Goal: Contribute content

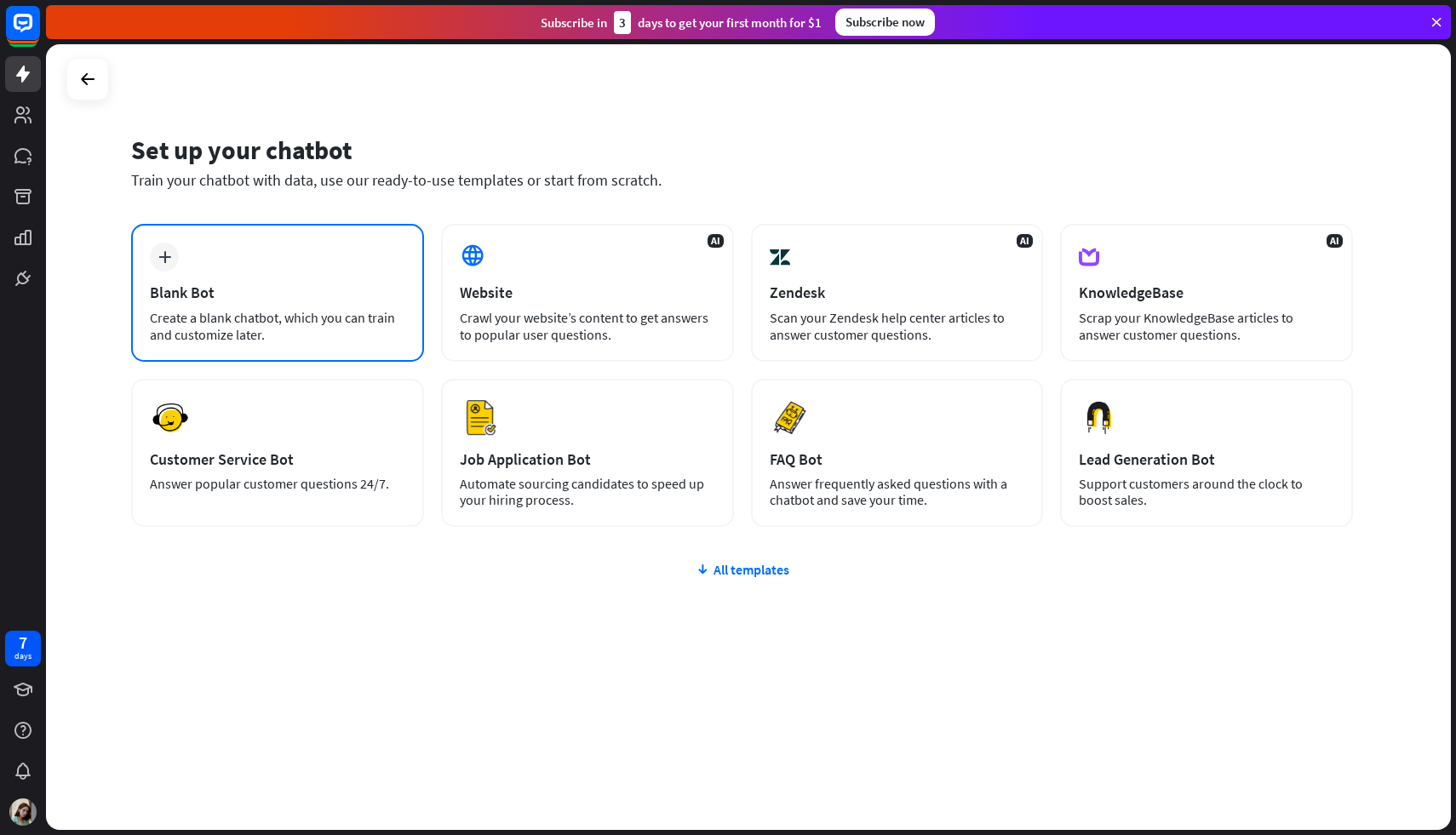
click at [276, 309] on div "Create a blank chatbot, which you can train and customize later." at bounding box center [278, 325] width 256 height 34
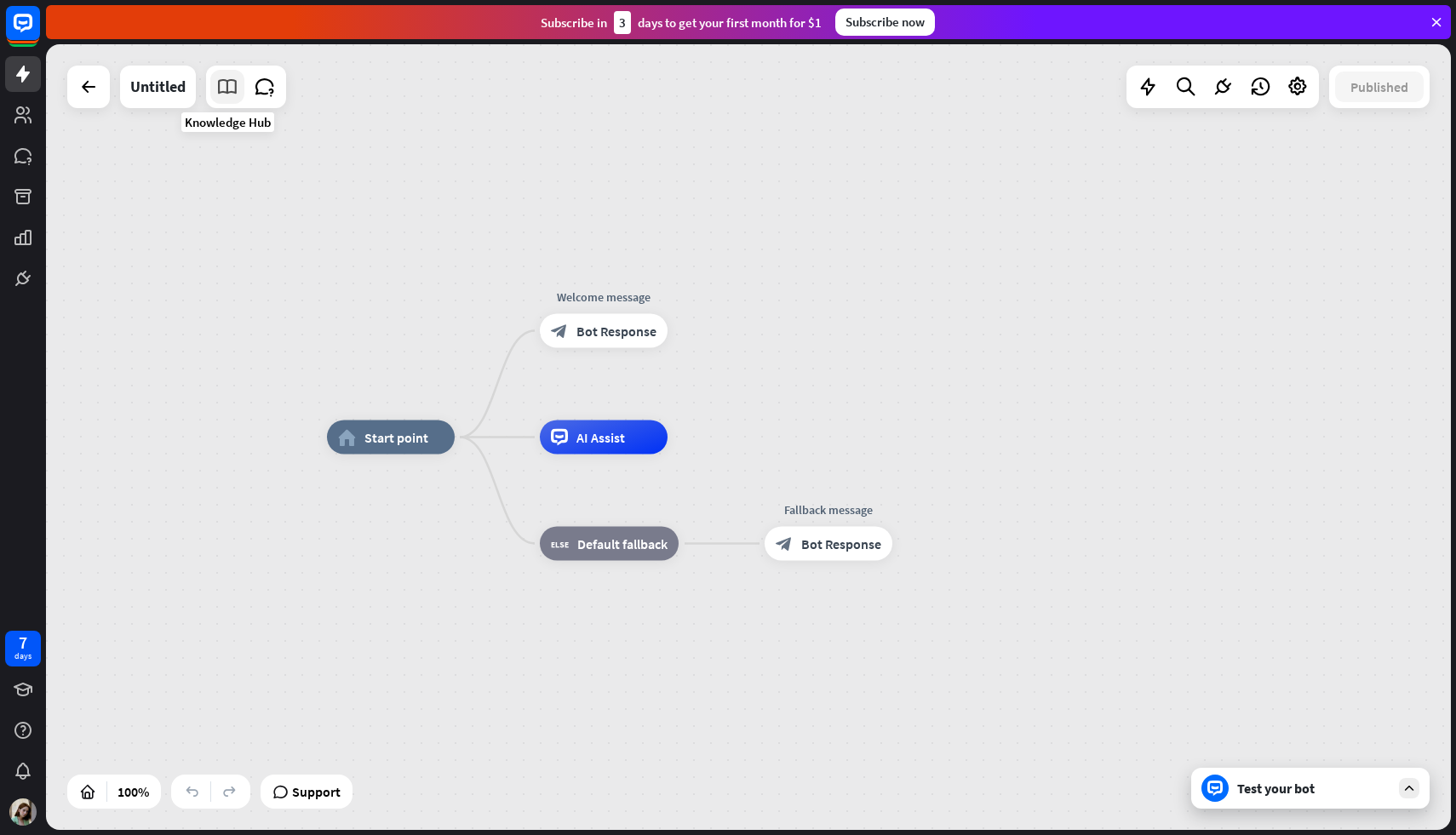
click at [231, 83] on icon at bounding box center [227, 87] width 22 height 22
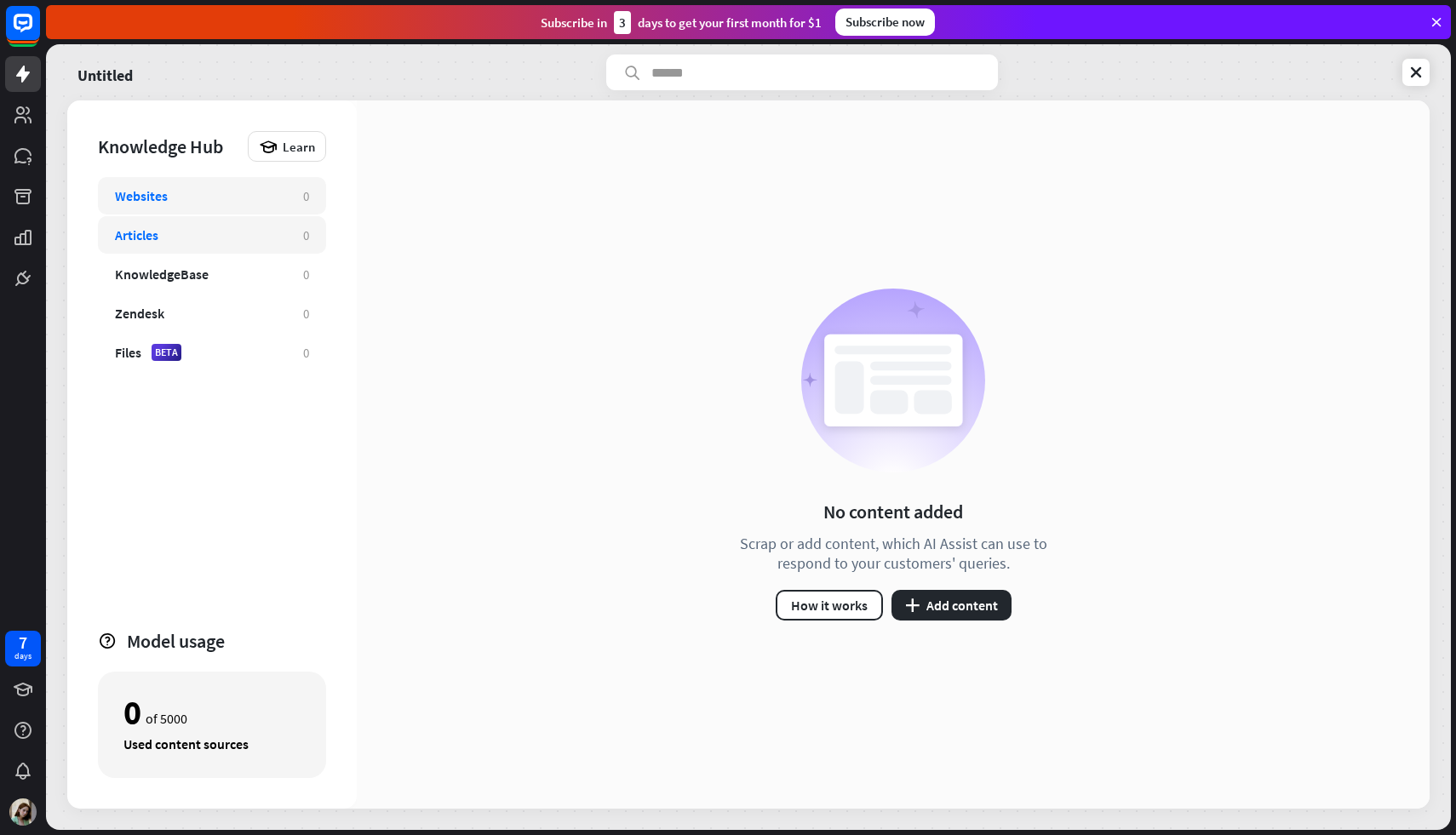
click at [252, 249] on div "Articles 0" at bounding box center [212, 234] width 228 height 37
click at [252, 279] on div "KnowledgeBase" at bounding box center [200, 274] width 171 height 17
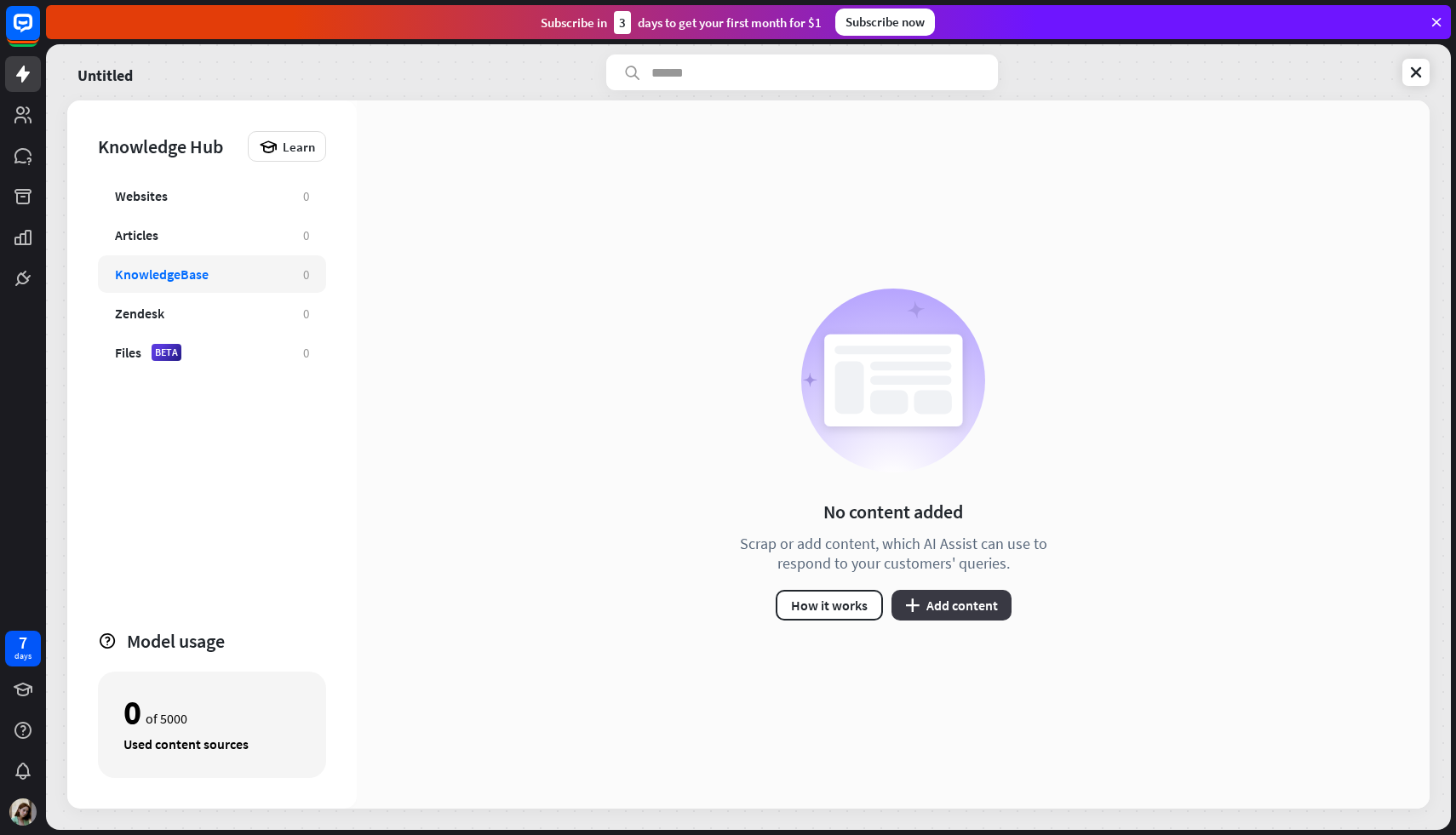
click at [947, 612] on button "plus Add content" at bounding box center [952, 605] width 120 height 31
